Goal: Find specific page/section: Find specific page/section

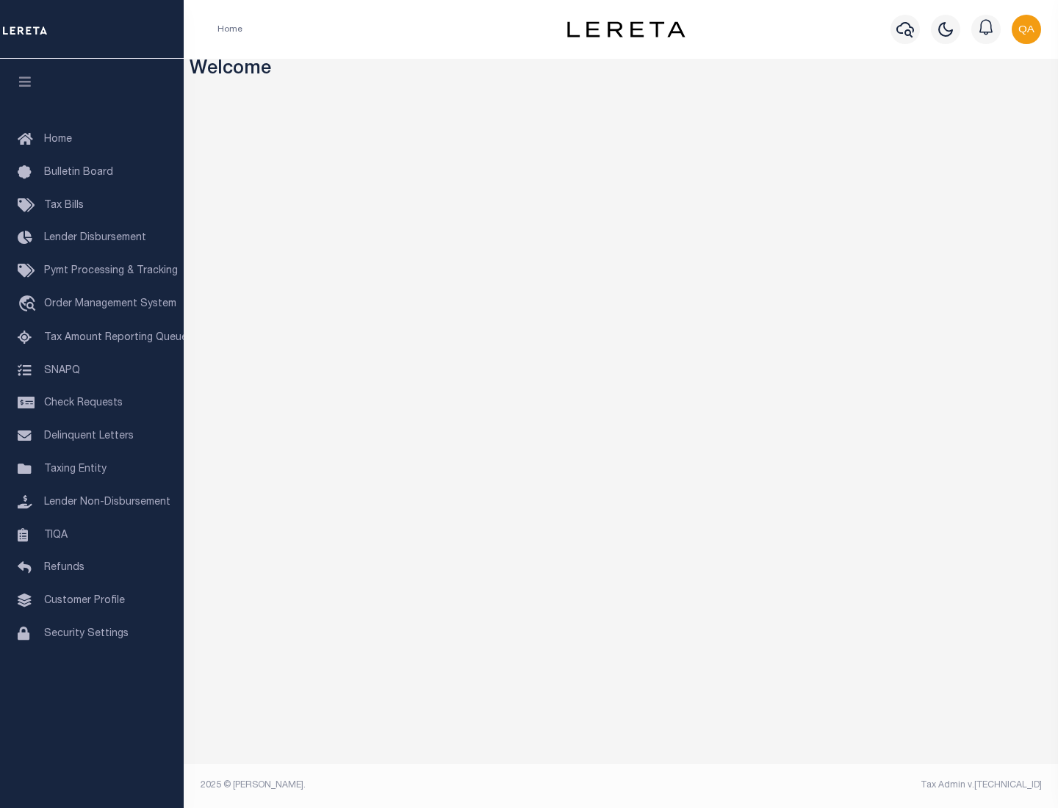
click at [92, 403] on span "Check Requests" at bounding box center [83, 403] width 79 height 10
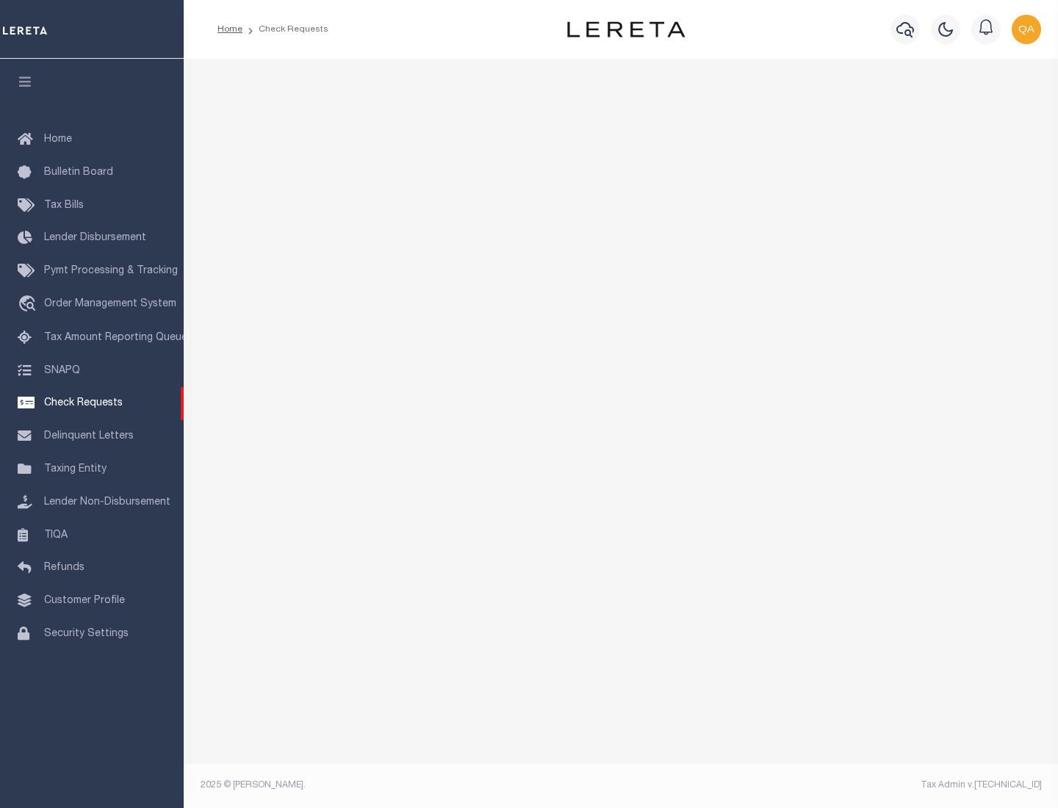
select select "50"
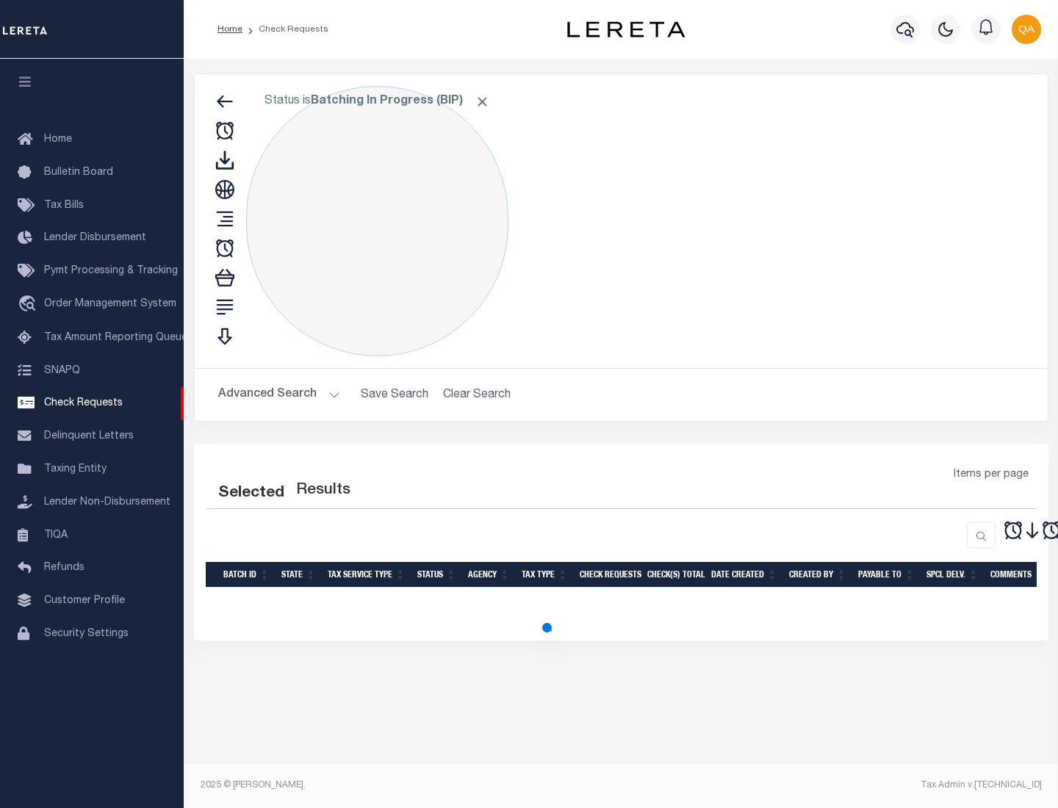
select select "50"
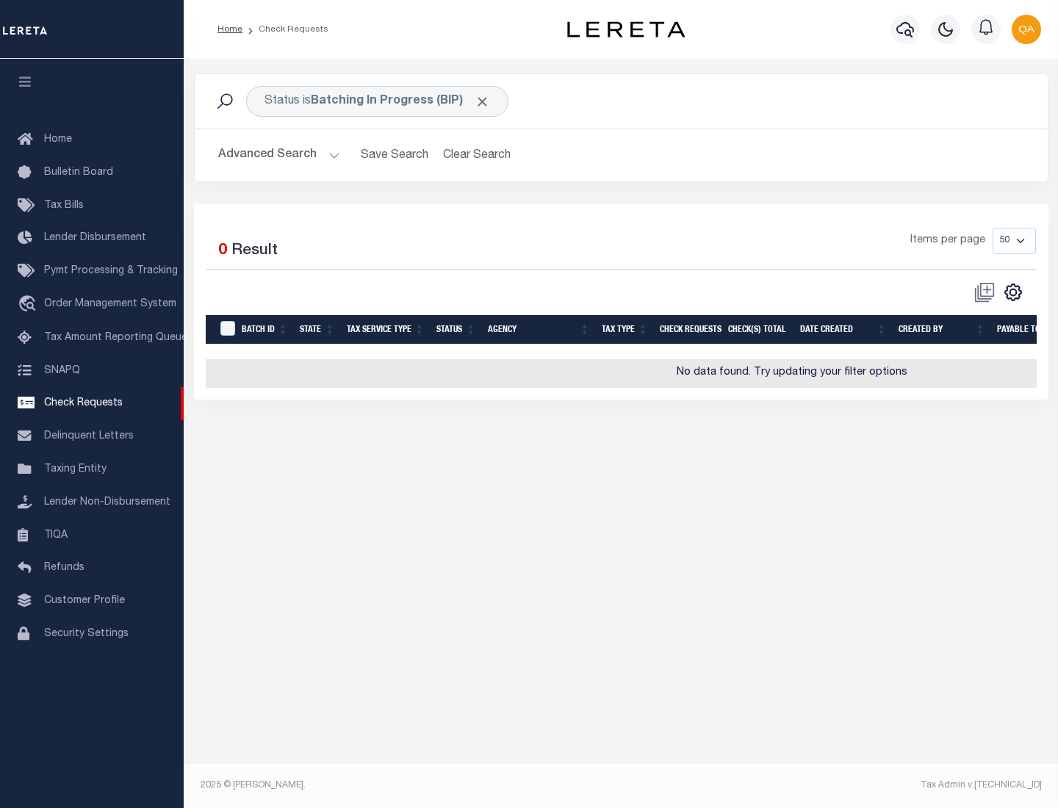
click at [483, 101] on span "Click to Remove" at bounding box center [481, 101] width 15 height 15
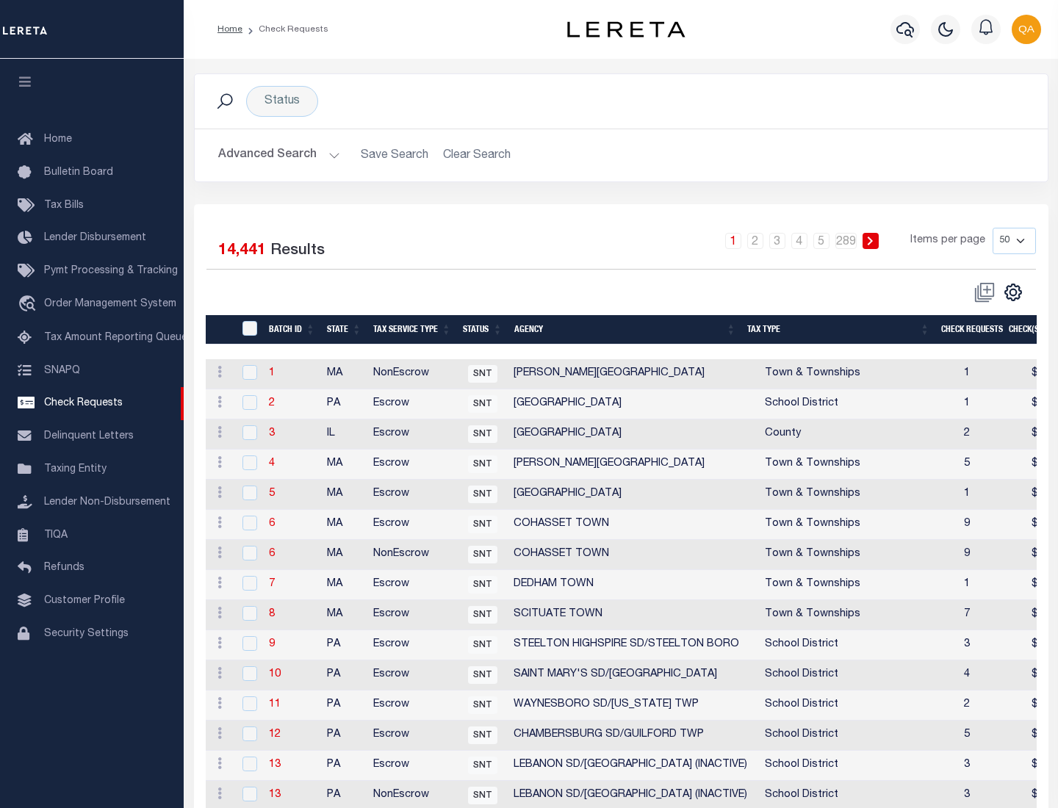
scroll to position [708, 0]
